Goal: Navigation & Orientation: Find specific page/section

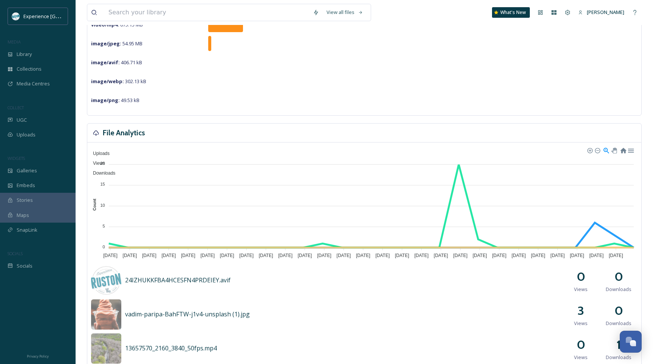
scroll to position [118, 0]
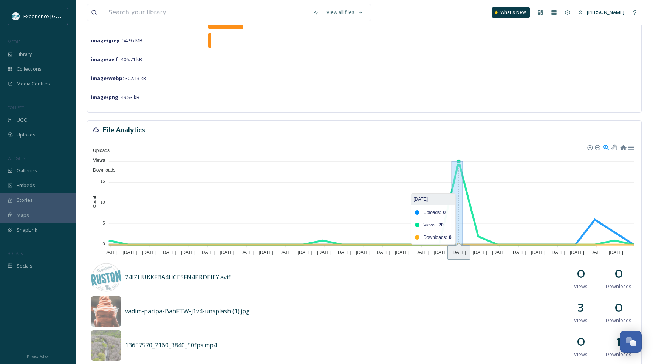
drag, startPoint x: 452, startPoint y: 178, endPoint x: 463, endPoint y: 175, distance: 10.8
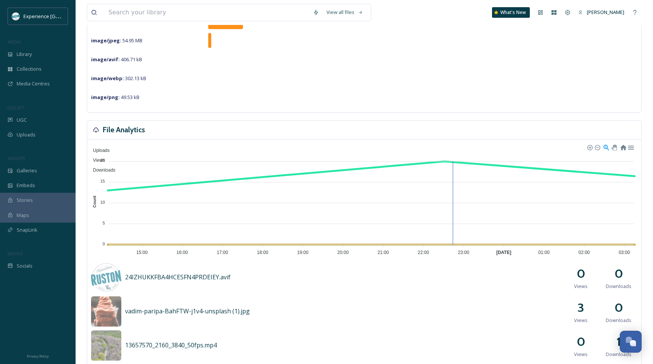
click at [453, 147] on div "Uploads Views Downloads" at bounding box center [364, 160] width 547 height 30
click at [430, 211] on foreignobject "Uploads Views Downloads" at bounding box center [364, 199] width 547 height 113
click at [444, 181] on foreignobject "Uploads Views Downloads" at bounding box center [364, 199] width 547 height 113
click at [438, 160] on foreignobject "Uploads Views Downloads" at bounding box center [364, 199] width 547 height 113
click at [34, 122] on div "UGC" at bounding box center [38, 120] width 76 height 15
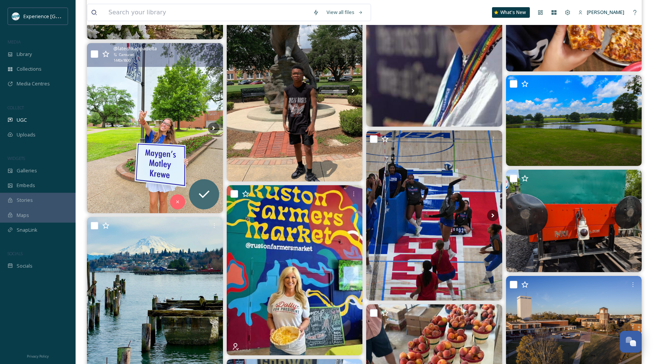
scroll to position [1553, 0]
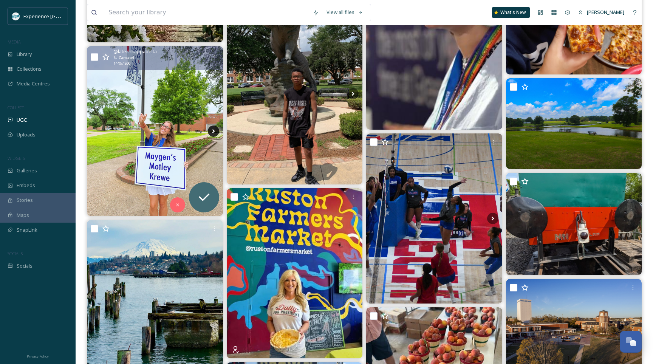
click at [214, 132] on icon at bounding box center [213, 131] width 11 height 11
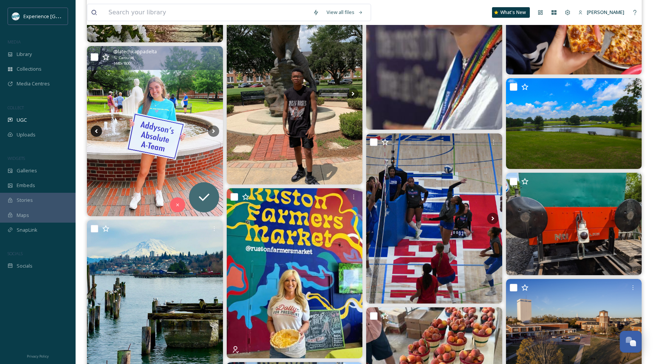
click at [93, 130] on icon at bounding box center [96, 131] width 11 height 11
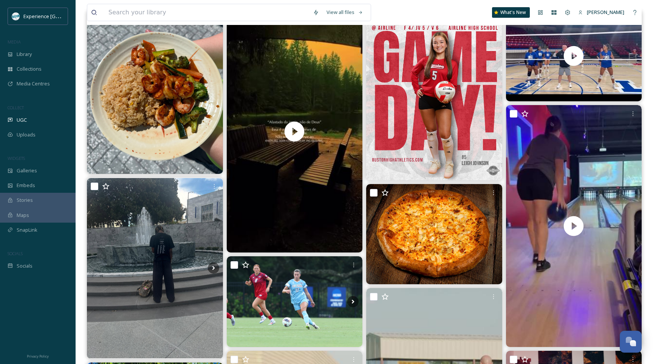
scroll to position [0, 0]
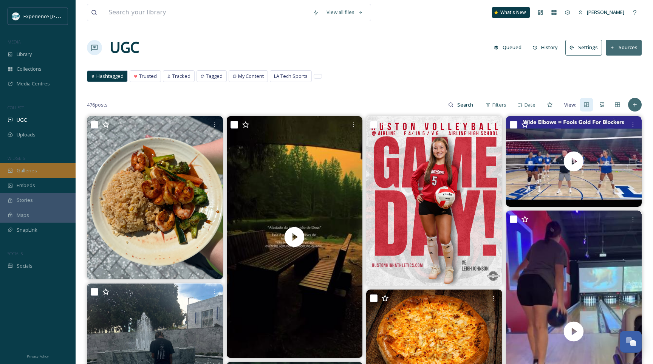
click at [52, 173] on div "Galleries" at bounding box center [38, 170] width 76 height 15
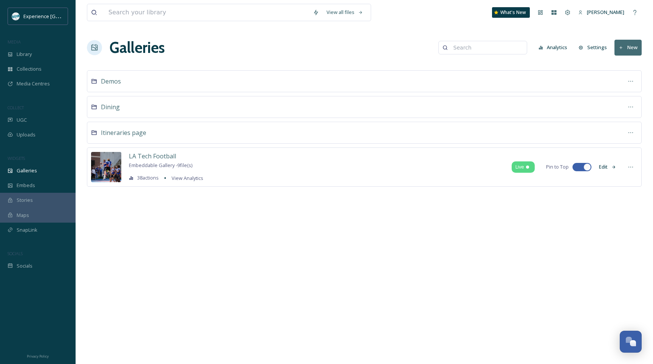
click at [51, 200] on div "Stories" at bounding box center [38, 200] width 76 height 15
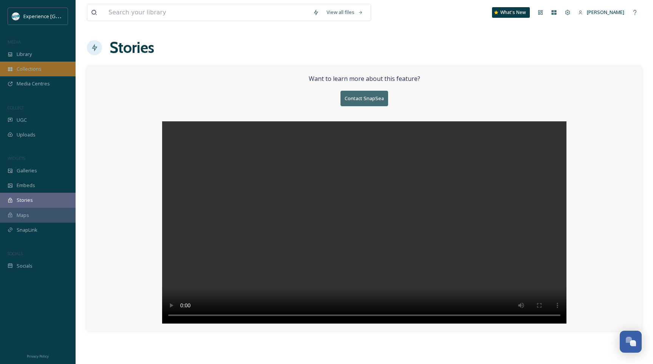
click at [46, 70] on div "Collections" at bounding box center [38, 69] width 76 height 15
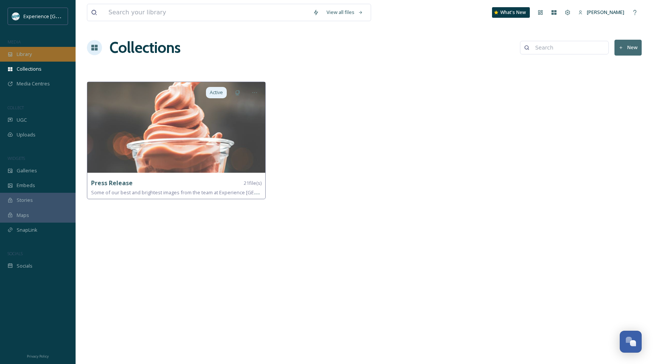
click at [49, 51] on div "Library" at bounding box center [38, 54] width 76 height 15
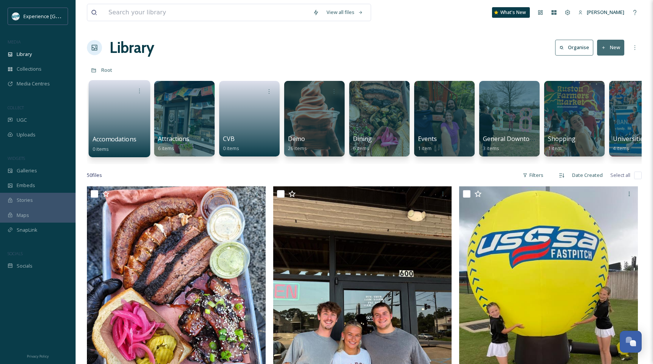
click at [135, 108] on link at bounding box center [120, 116] width 54 height 37
click at [37, 69] on span "Collections" at bounding box center [29, 68] width 25 height 7
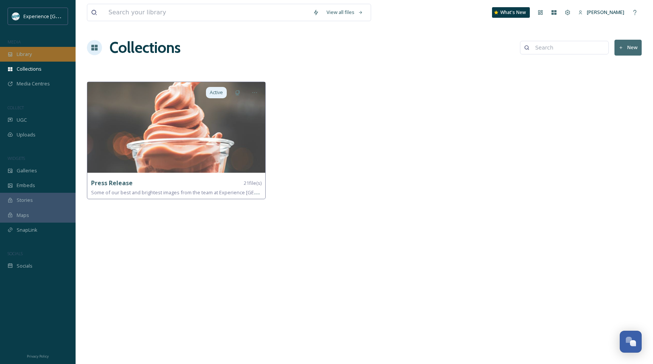
click at [38, 48] on div "Library" at bounding box center [38, 54] width 76 height 15
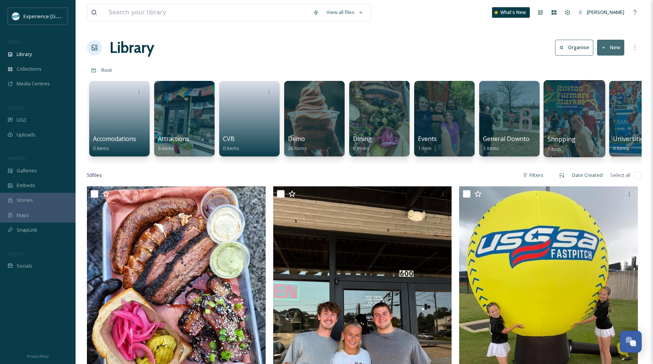
click at [584, 119] on div at bounding box center [575, 118] width 62 height 77
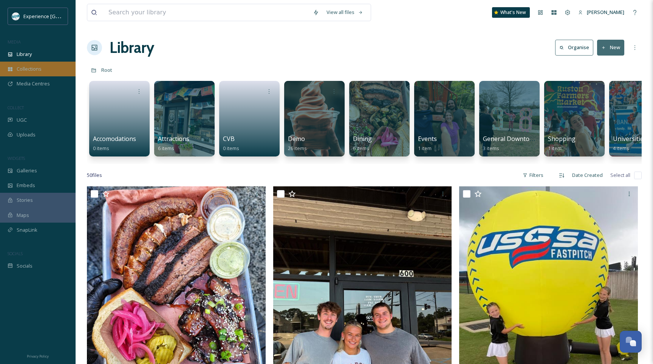
click at [48, 67] on div "Collections" at bounding box center [38, 69] width 76 height 15
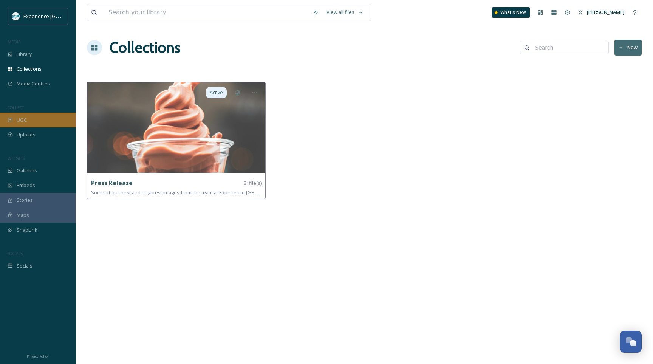
click at [35, 123] on div "UGC" at bounding box center [38, 120] width 76 height 15
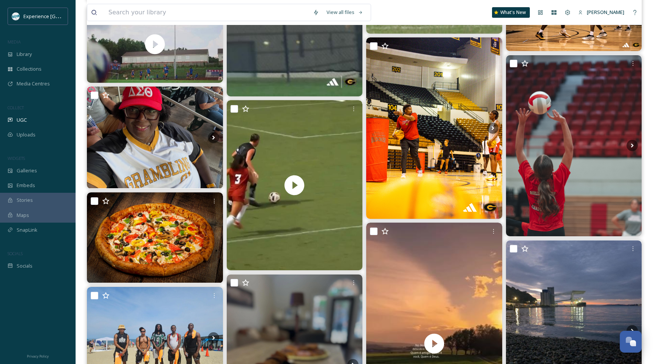
scroll to position [506, 0]
